Goal: Find specific page/section: Find specific page/section

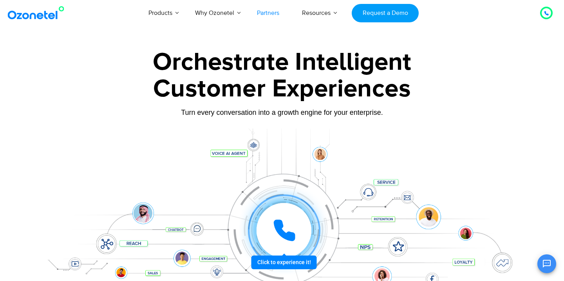
click at [267, 13] on link "Partners" at bounding box center [267, 13] width 45 height 26
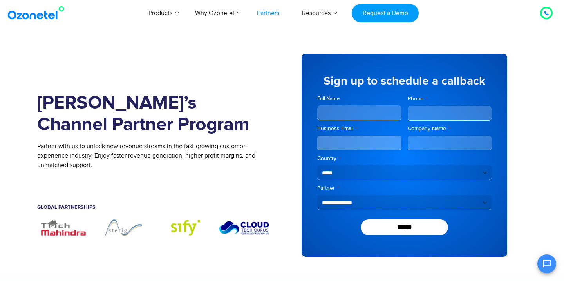
click at [44, 12] on img at bounding box center [37, 13] width 63 height 14
